Goal: Task Accomplishment & Management: Manage account settings

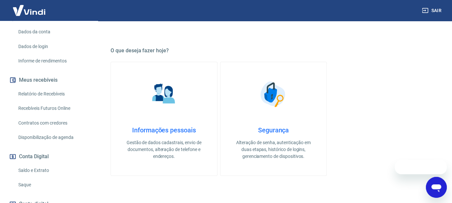
scroll to position [131, 0]
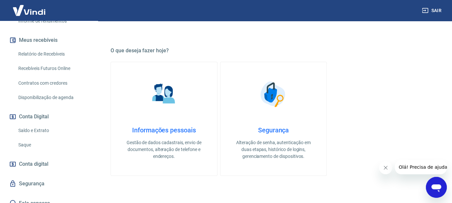
click at [32, 147] on link "Saque" at bounding box center [53, 144] width 74 height 13
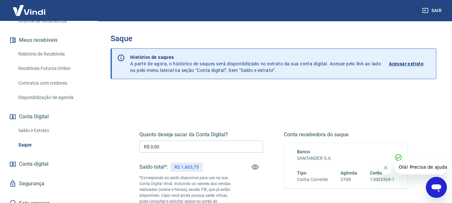
click at [197, 147] on input "R$ 0,00" at bounding box center [201, 147] width 124 height 12
click at [204, 143] on input "R$ 0,00" at bounding box center [201, 147] width 124 height 12
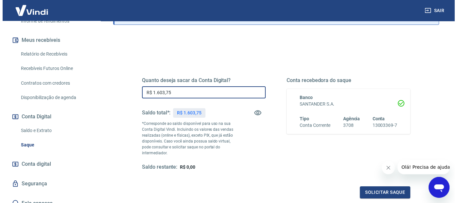
scroll to position [65, 0]
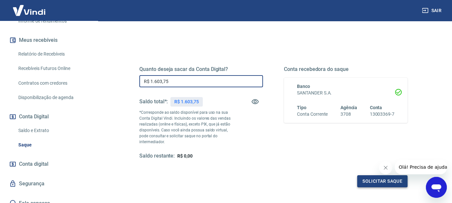
type input "R$ 1.603,75"
click at [374, 181] on button "Solicitar saque" at bounding box center [383, 181] width 50 height 12
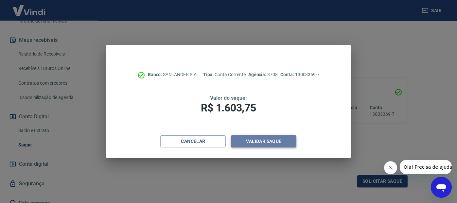
click at [284, 145] on button "Validar saque" at bounding box center [263, 142] width 65 height 12
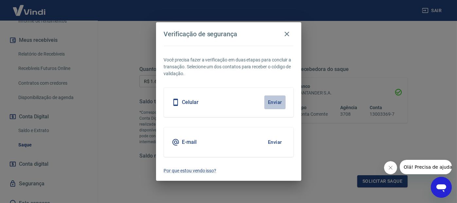
click at [272, 101] on button "Enviar" at bounding box center [275, 103] width 21 height 14
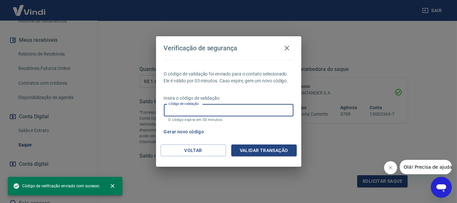
click at [262, 110] on input "Código de validação" at bounding box center [229, 110] width 130 height 12
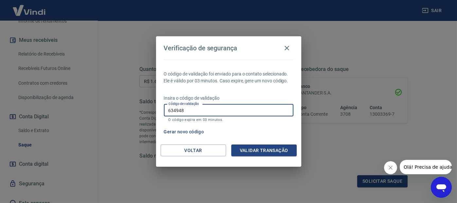
type input "634948"
click at [273, 150] on button "Validar transação" at bounding box center [263, 151] width 65 height 12
